Goal: Information Seeking & Learning: Compare options

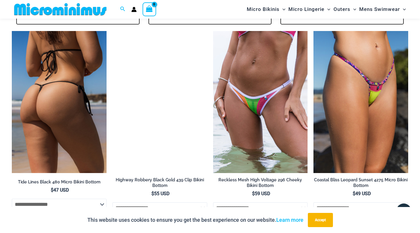
scroll to position [1264, 0]
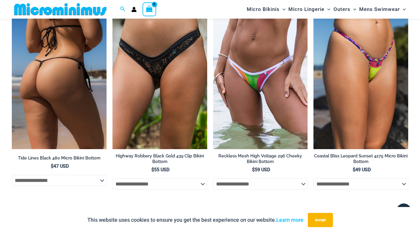
click at [60, 75] on img at bounding box center [59, 78] width 95 height 142
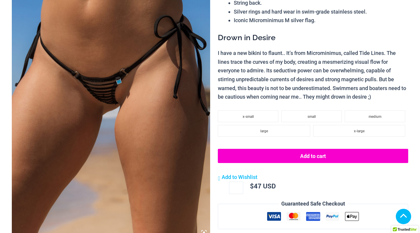
scroll to position [325, 0]
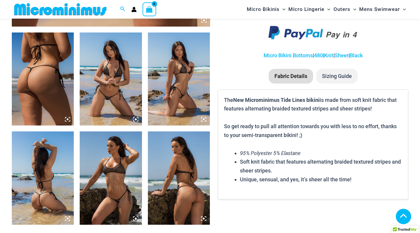
click at [110, 54] on img at bounding box center [111, 78] width 62 height 93
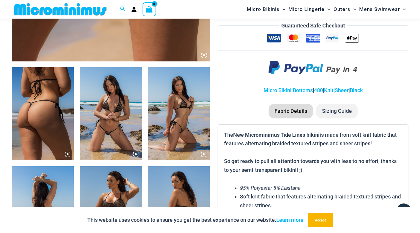
scroll to position [260, 0]
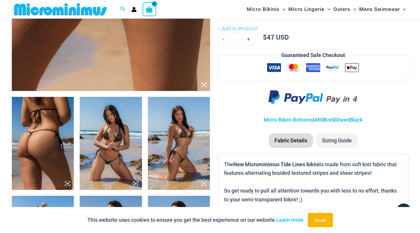
click at [204, 85] on icon at bounding box center [204, 85] width 2 height 2
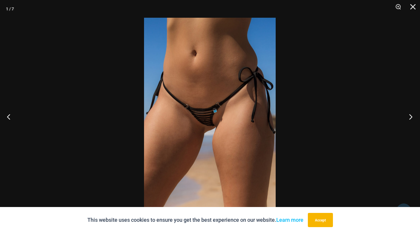
click at [412, 117] on button "Next" at bounding box center [409, 117] width 22 height 30
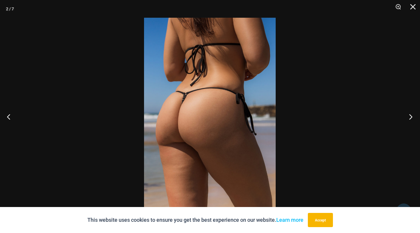
click at [412, 117] on button "Next" at bounding box center [409, 117] width 22 height 30
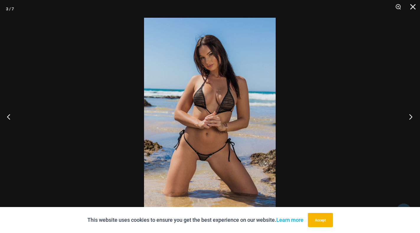
click at [412, 117] on button "Next" at bounding box center [409, 117] width 22 height 30
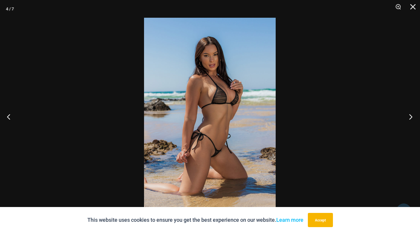
click at [412, 117] on button "Next" at bounding box center [409, 117] width 22 height 30
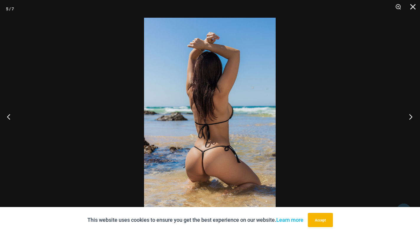
click at [412, 117] on button "Next" at bounding box center [409, 117] width 22 height 30
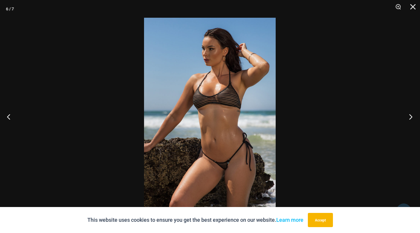
click at [410, 116] on button "Next" at bounding box center [409, 117] width 22 height 30
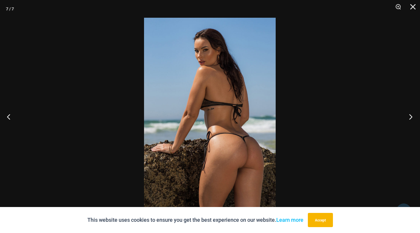
click at [409, 116] on button "Next" at bounding box center [409, 117] width 22 height 30
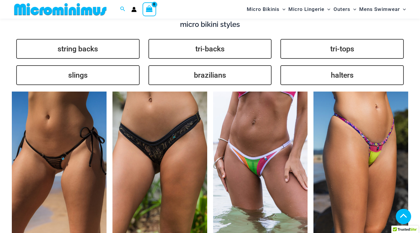
scroll to position [1847, 0]
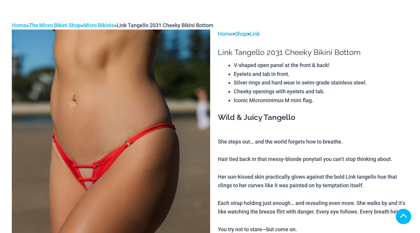
scroll to position [177, 0]
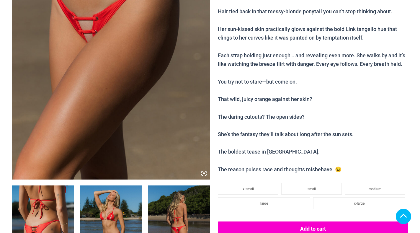
click at [204, 173] on icon at bounding box center [204, 173] width 2 height 2
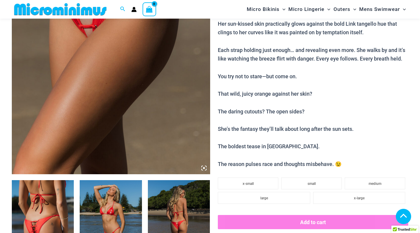
click at [204, 169] on icon at bounding box center [204, 168] width 2 height 2
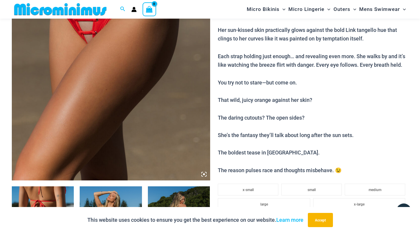
scroll to position [201, 0]
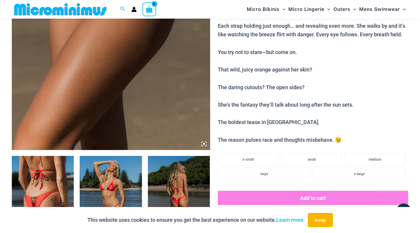
click at [203, 144] on icon at bounding box center [203, 143] width 5 height 5
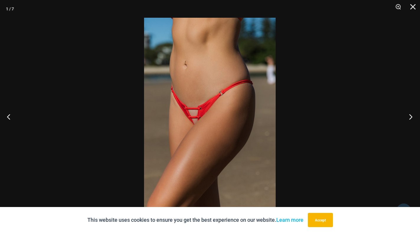
click at [411, 118] on button "Next" at bounding box center [409, 117] width 22 height 30
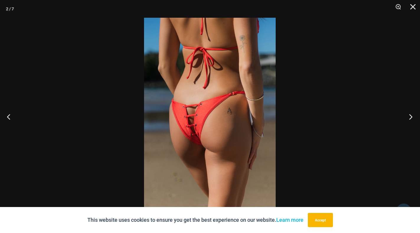
click at [411, 118] on button "Next" at bounding box center [409, 117] width 22 height 30
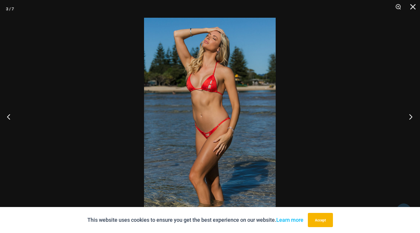
click at [411, 118] on button "Next" at bounding box center [409, 117] width 22 height 30
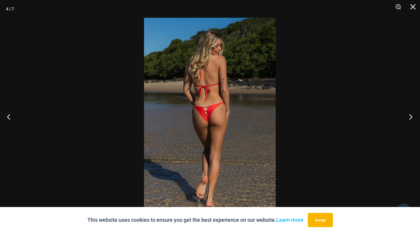
click at [411, 118] on button "Next" at bounding box center [409, 117] width 22 height 30
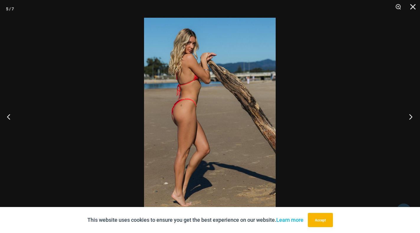
click at [411, 118] on button "Next" at bounding box center [409, 117] width 22 height 30
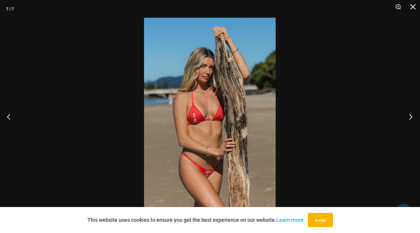
click at [411, 118] on button "Next" at bounding box center [409, 117] width 22 height 30
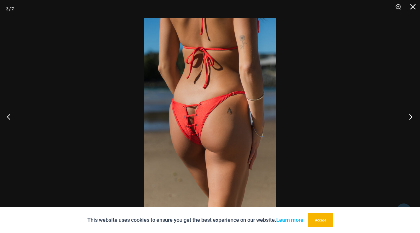
click at [411, 118] on button "Next" at bounding box center [409, 117] width 22 height 30
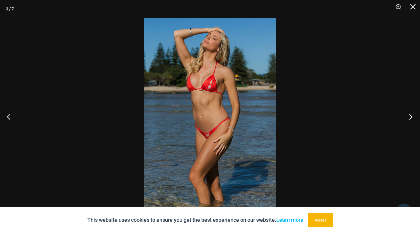
click at [409, 115] on button "Next" at bounding box center [409, 117] width 22 height 30
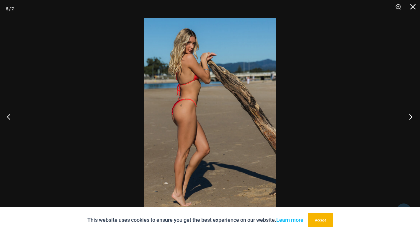
click at [409, 115] on button "Next" at bounding box center [409, 117] width 22 height 30
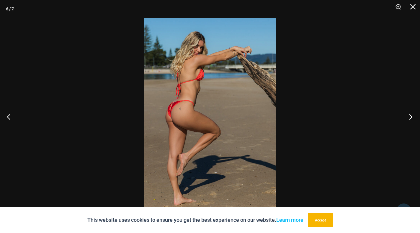
click at [409, 115] on button "Next" at bounding box center [409, 117] width 22 height 30
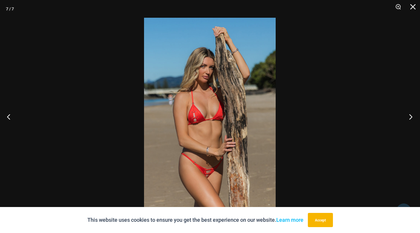
click at [409, 115] on button "Next" at bounding box center [409, 117] width 22 height 30
